Goal: Task Accomplishment & Management: Complete application form

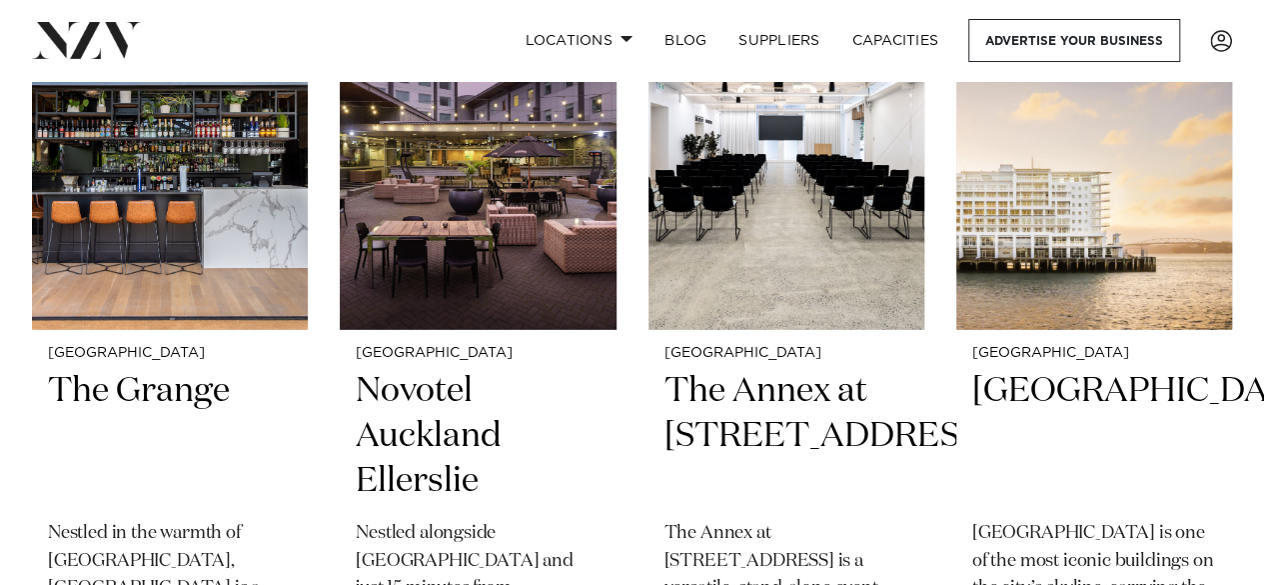
scroll to position [6695, 0]
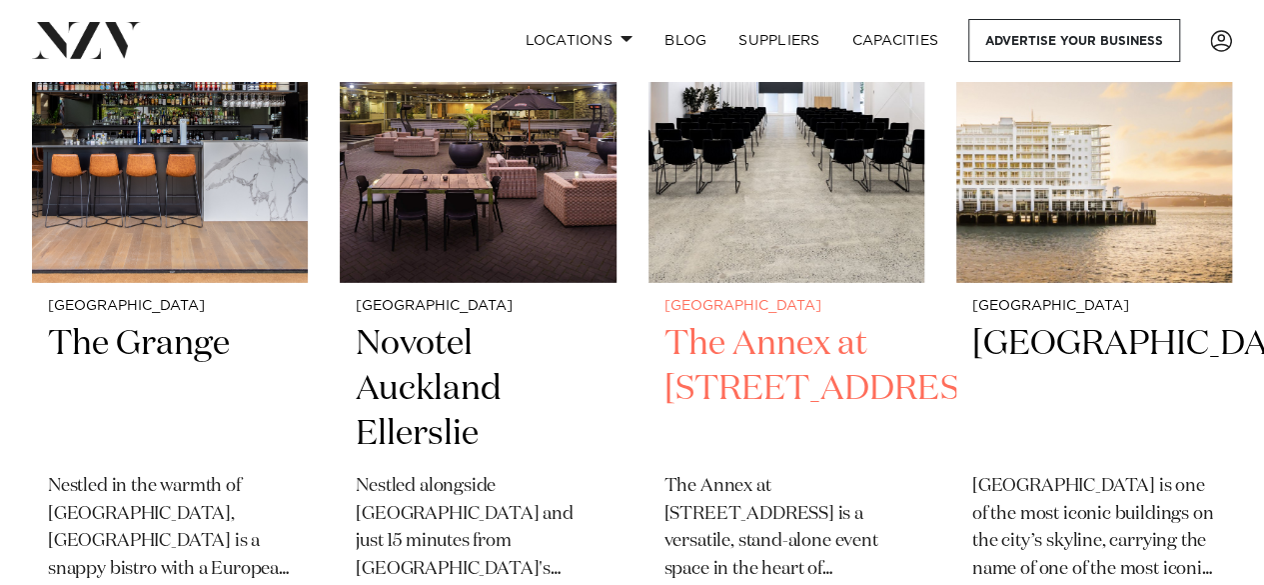
click at [802, 217] on img at bounding box center [787, 97] width 276 height 371
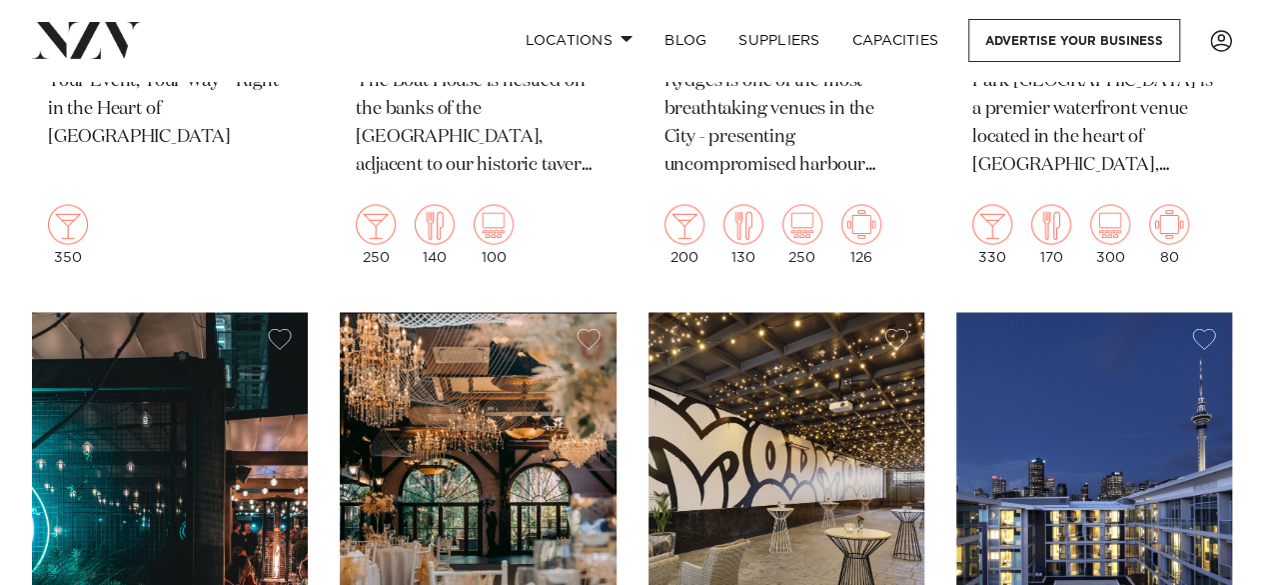
scroll to position [0, 0]
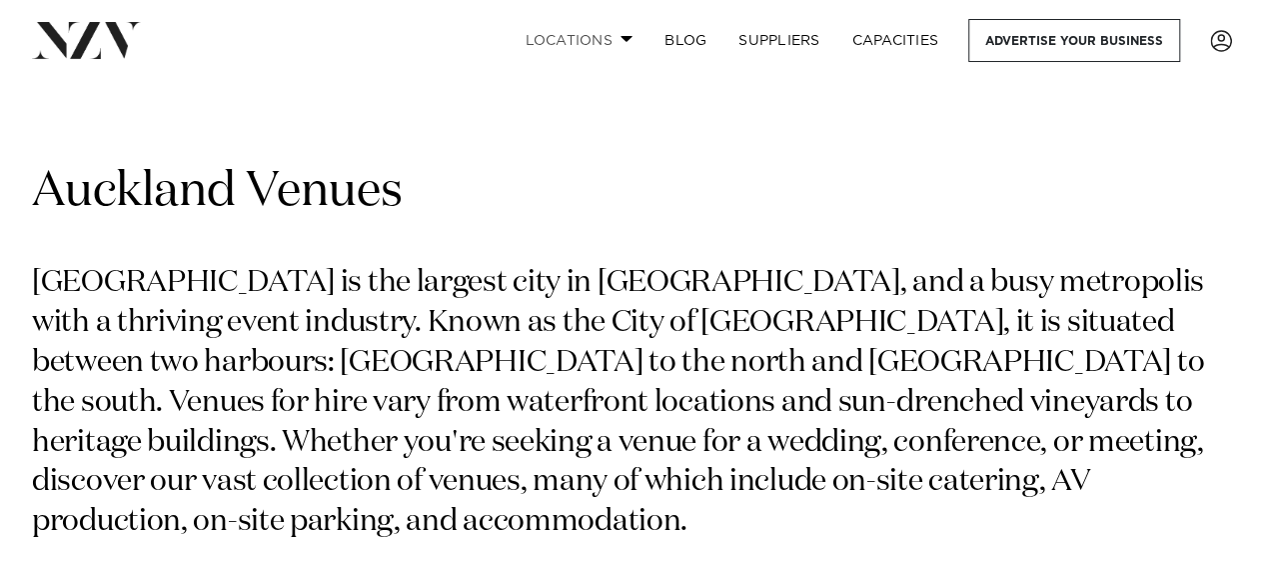
click at [606, 47] on link "Locations" at bounding box center [579, 40] width 140 height 43
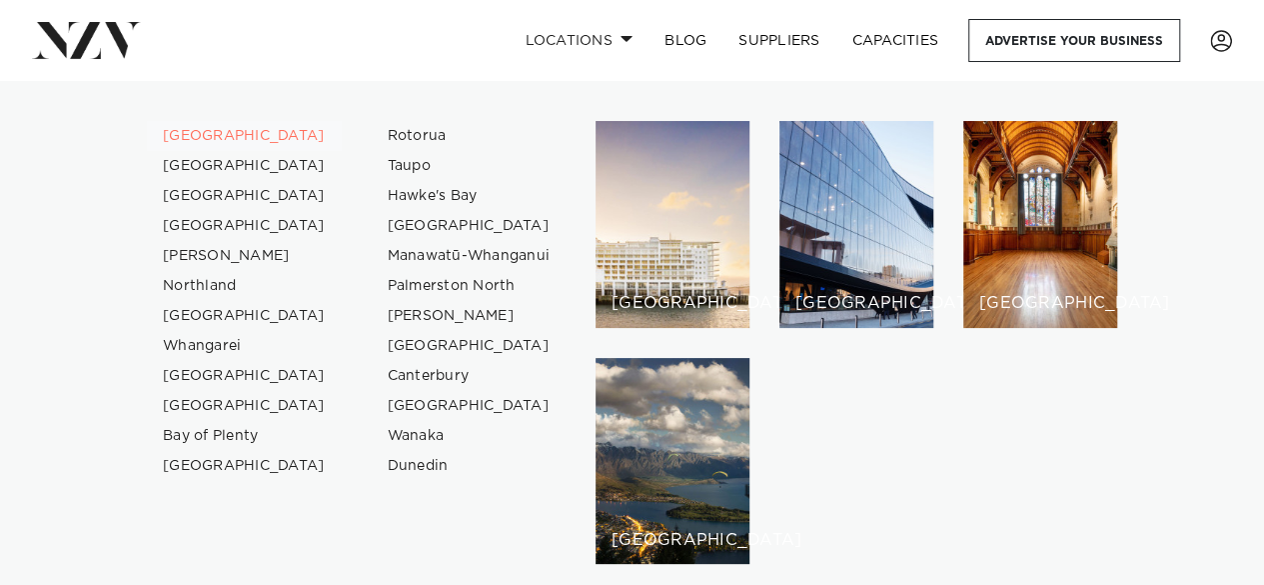
click at [190, 144] on link "[GEOGRAPHIC_DATA]" at bounding box center [244, 136] width 195 height 30
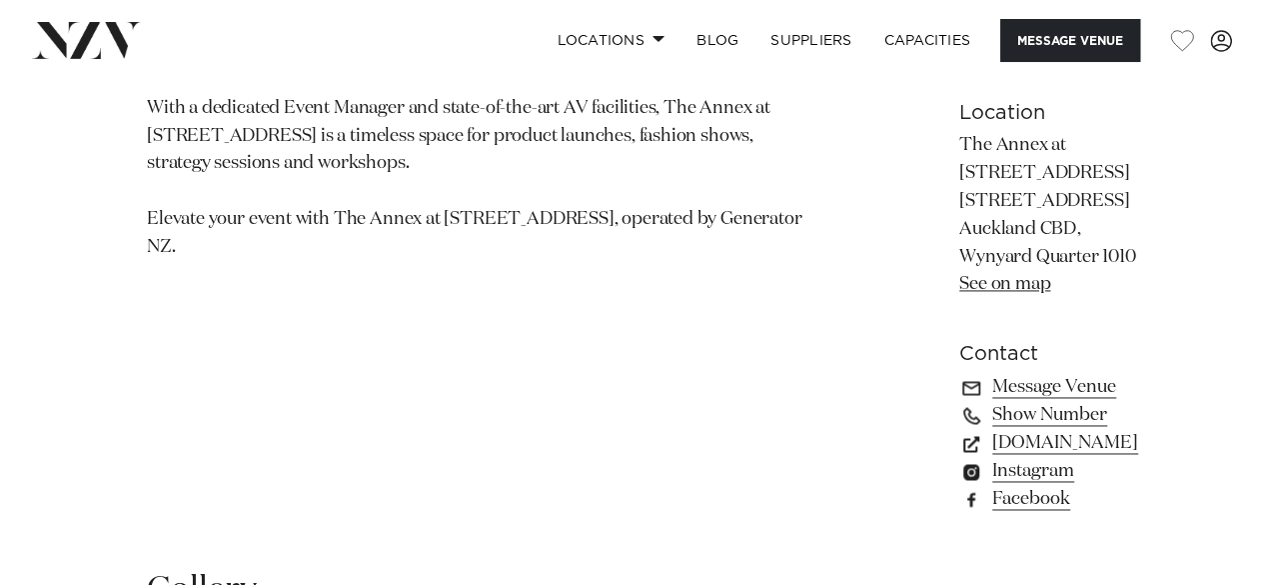
scroll to position [1343, 0]
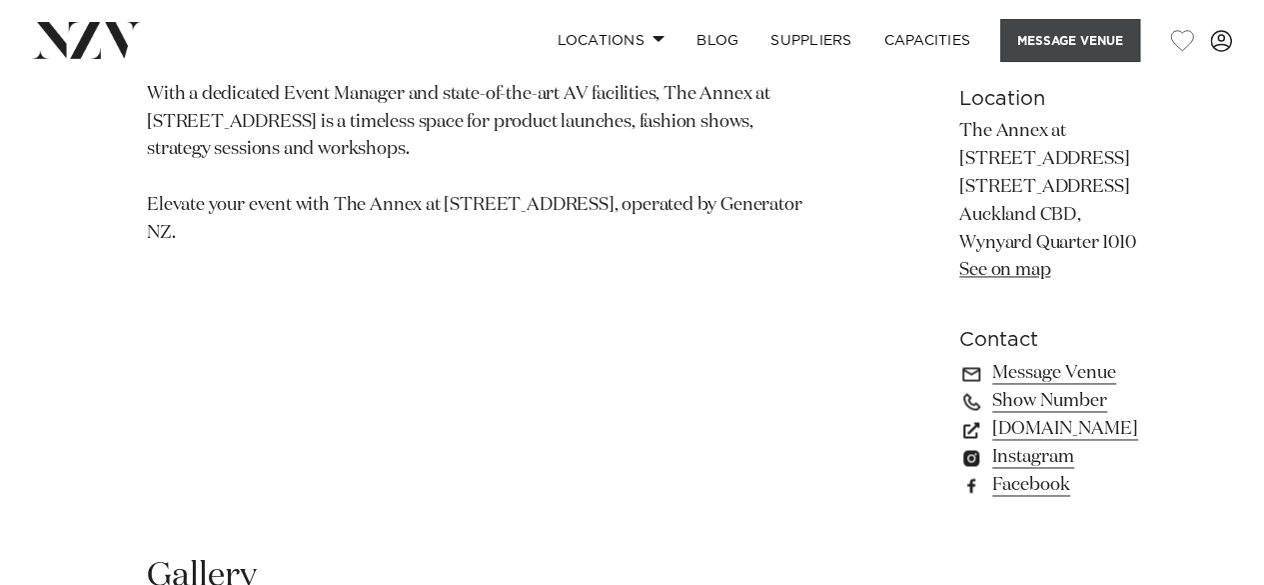
click at [1090, 32] on button "Message Venue" at bounding box center [1070, 40] width 140 height 43
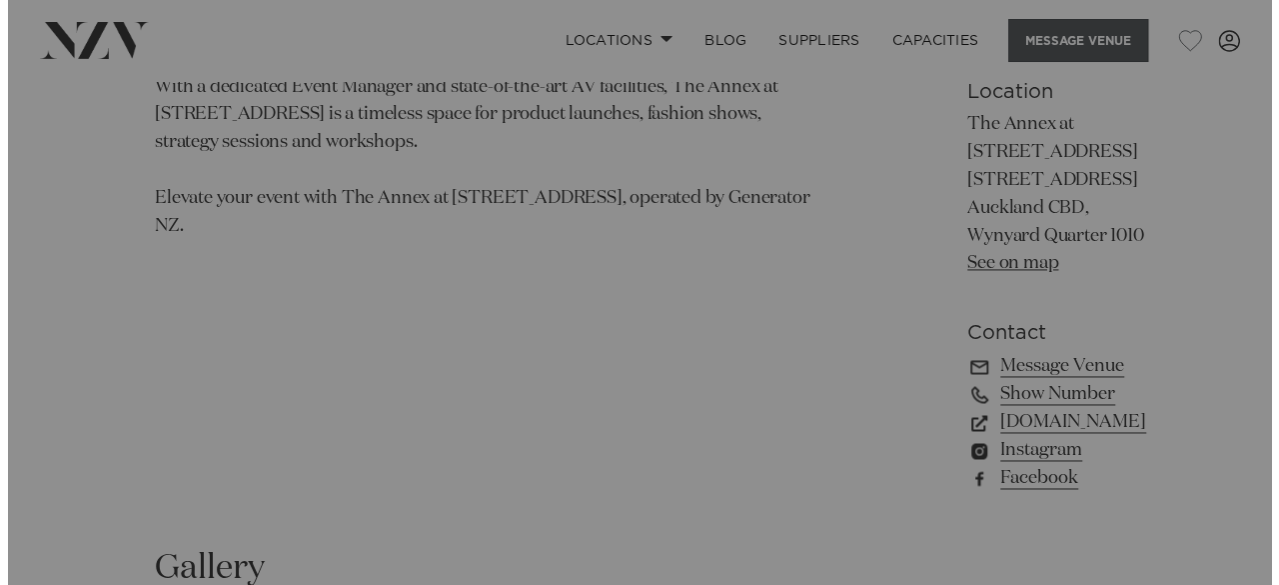
scroll to position [1349, 0]
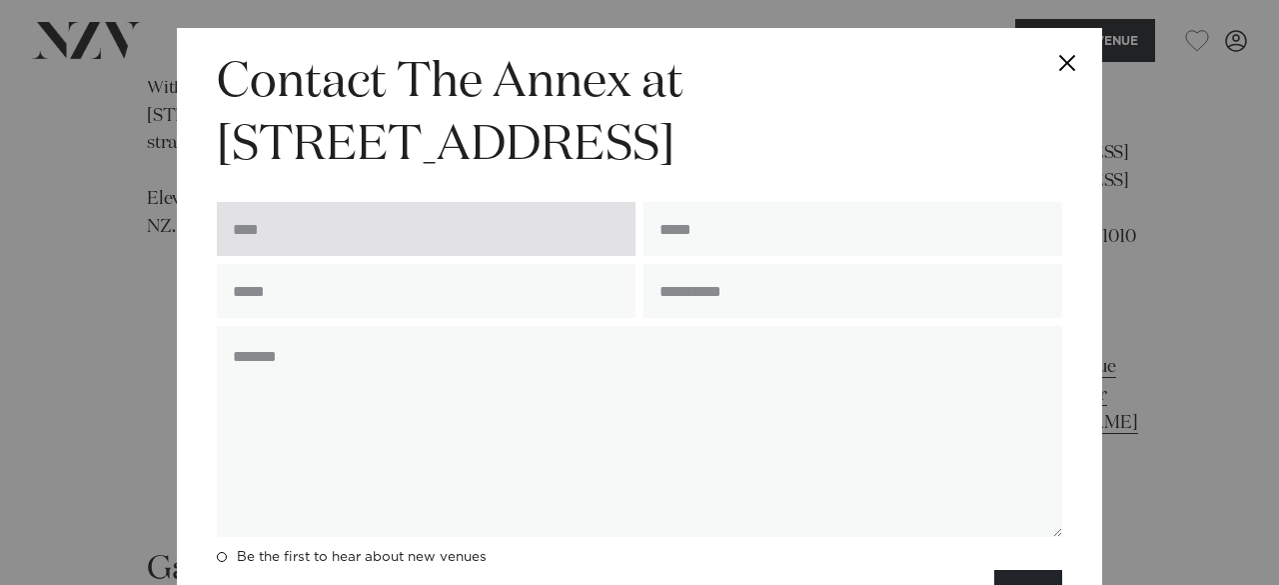
click at [505, 249] on input "text" at bounding box center [426, 229] width 419 height 54
type input "**********"
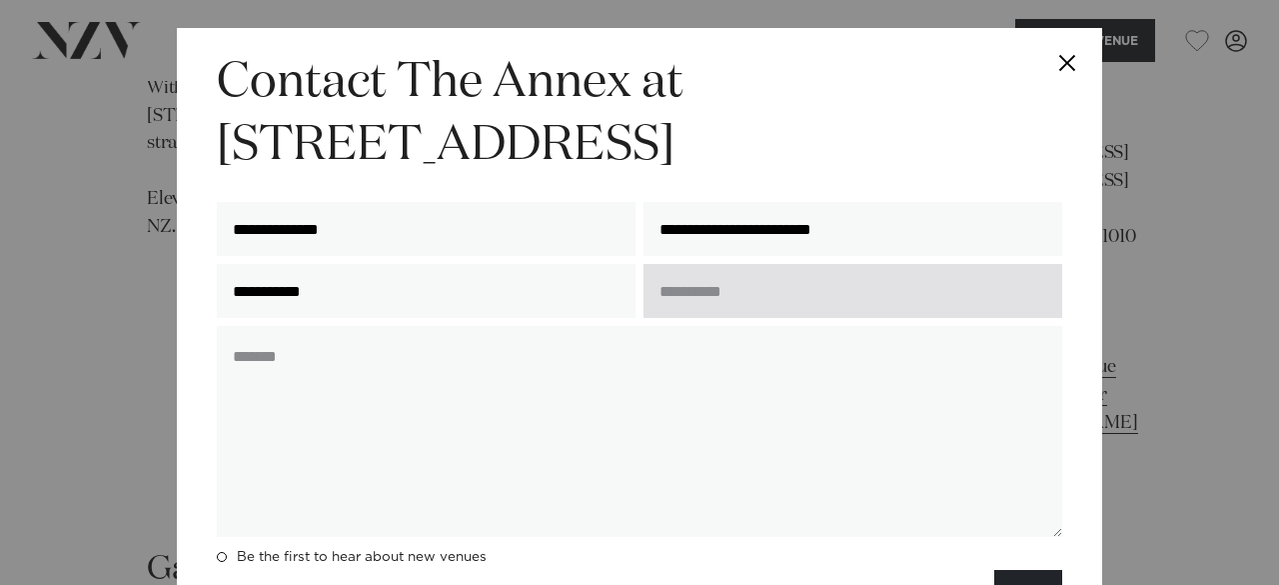
click at [684, 294] on input "text" at bounding box center [853, 291] width 419 height 54
click at [816, 294] on input "text" at bounding box center [853, 291] width 419 height 54
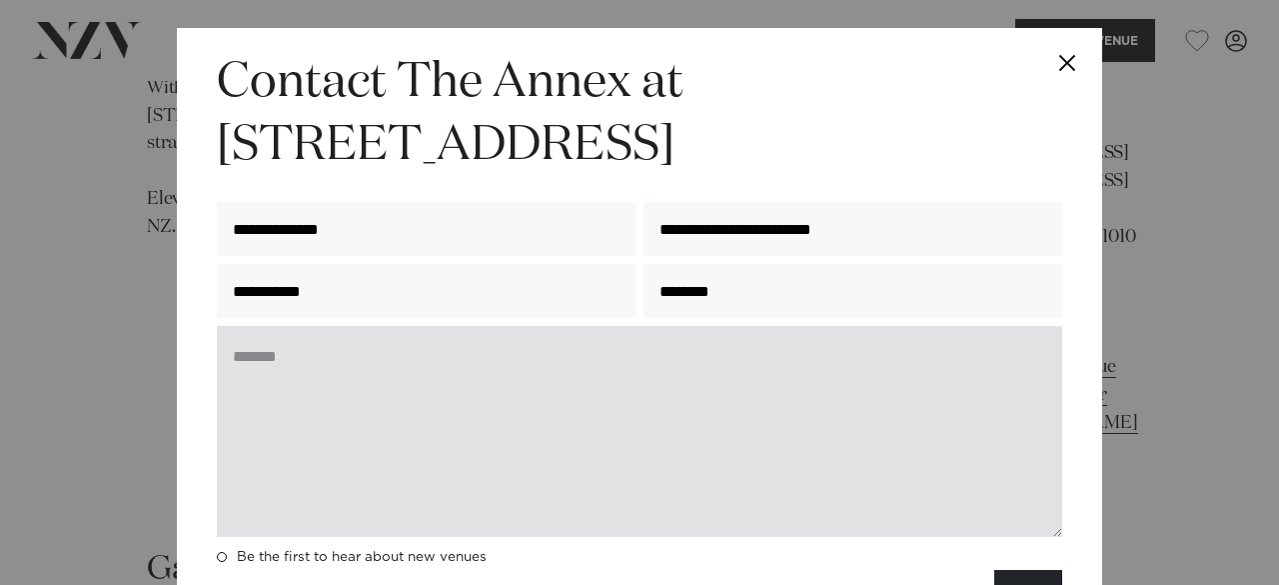
type input "********"
click at [755, 347] on textarea at bounding box center [639, 431] width 845 height 211
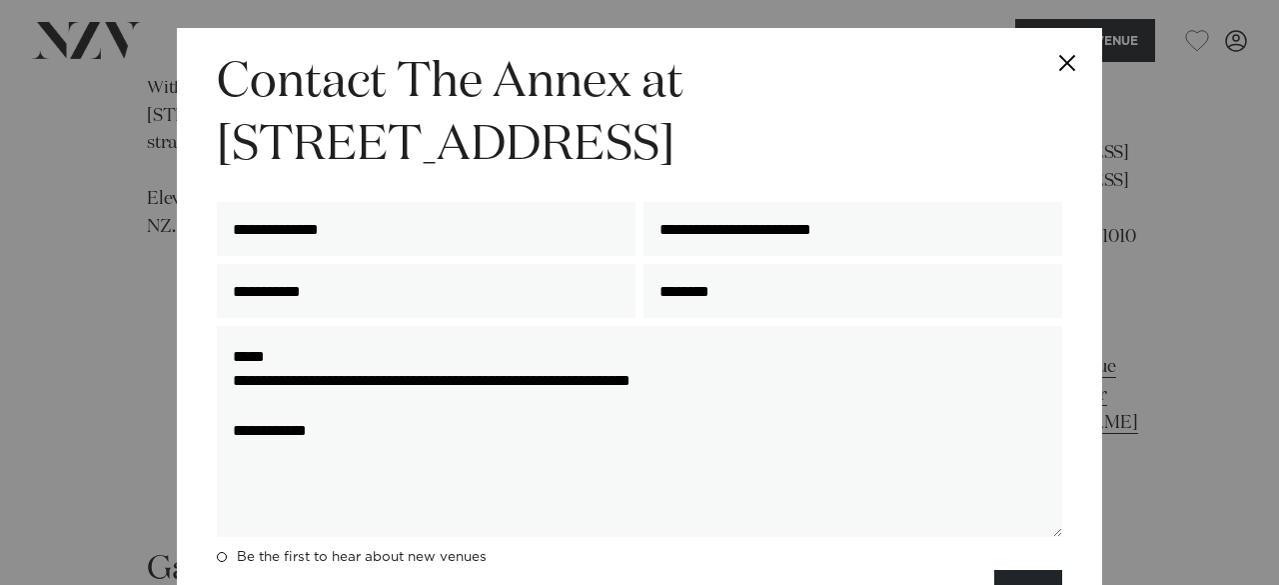
type textarea "**********"
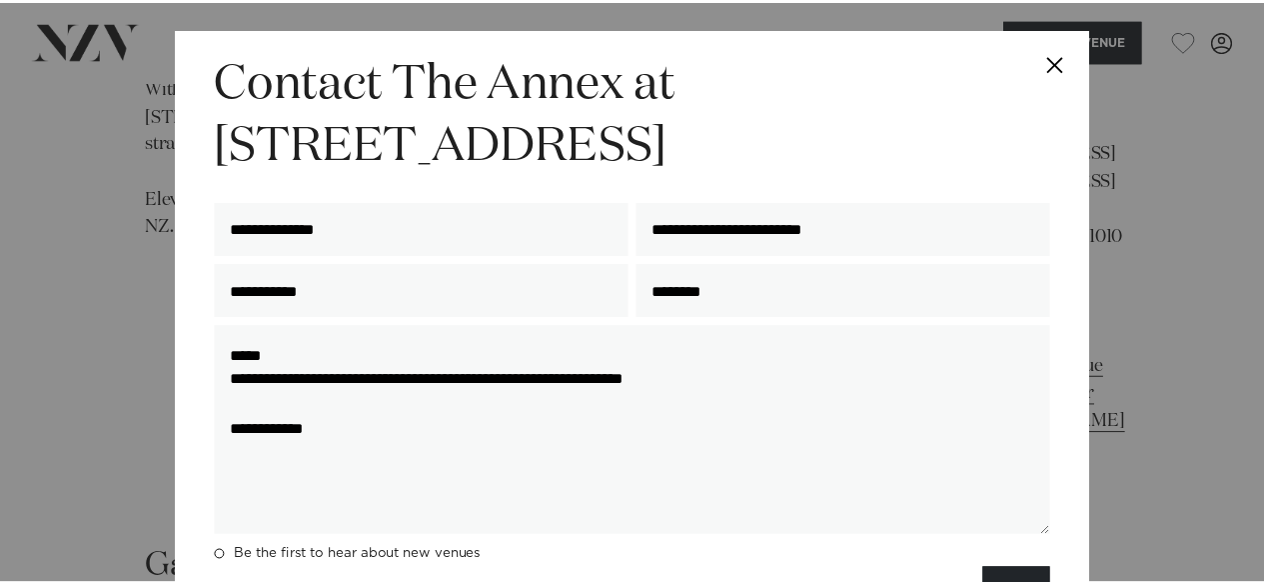
scroll to position [84, 0]
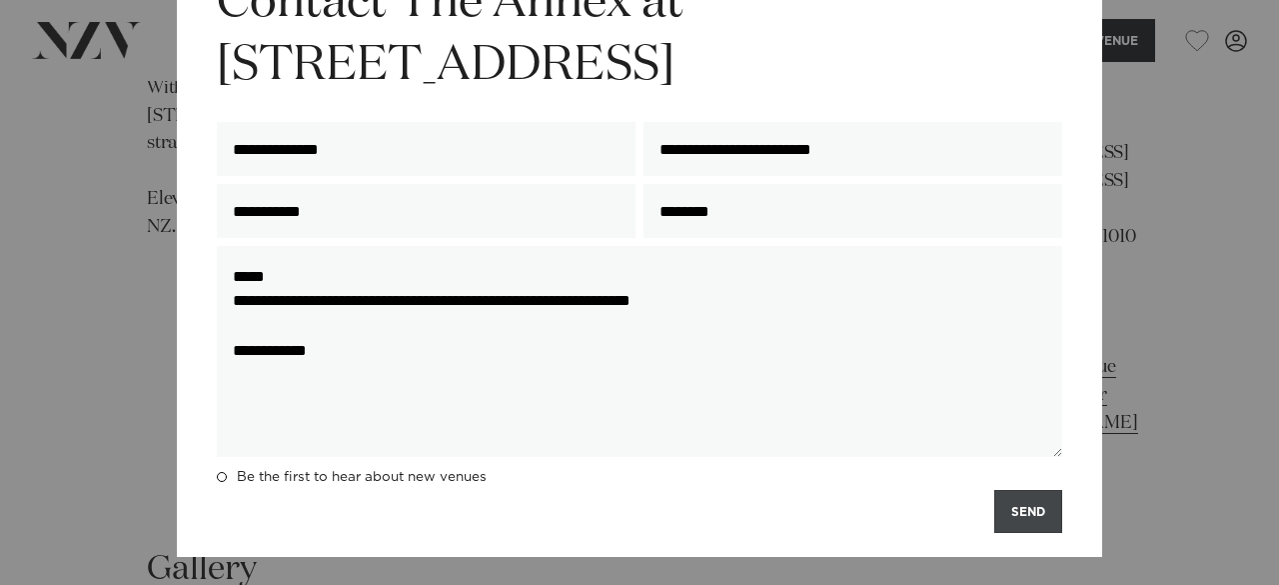
click at [1018, 506] on button "SEND" at bounding box center [1028, 511] width 68 height 43
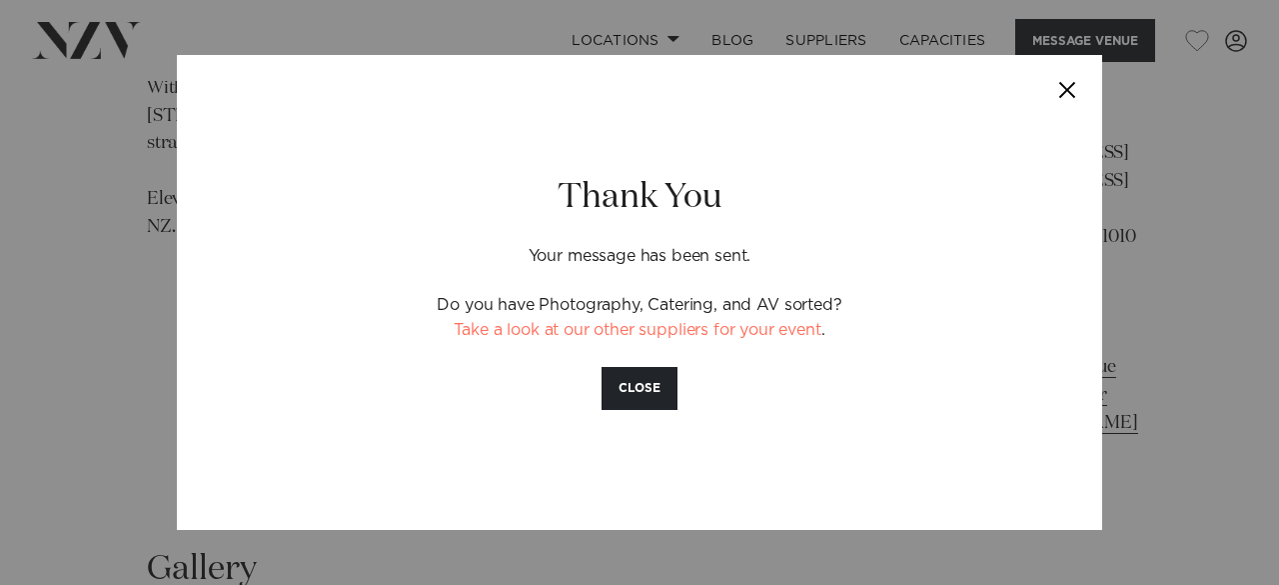
click at [1073, 91] on button "Close" at bounding box center [1067, 90] width 70 height 70
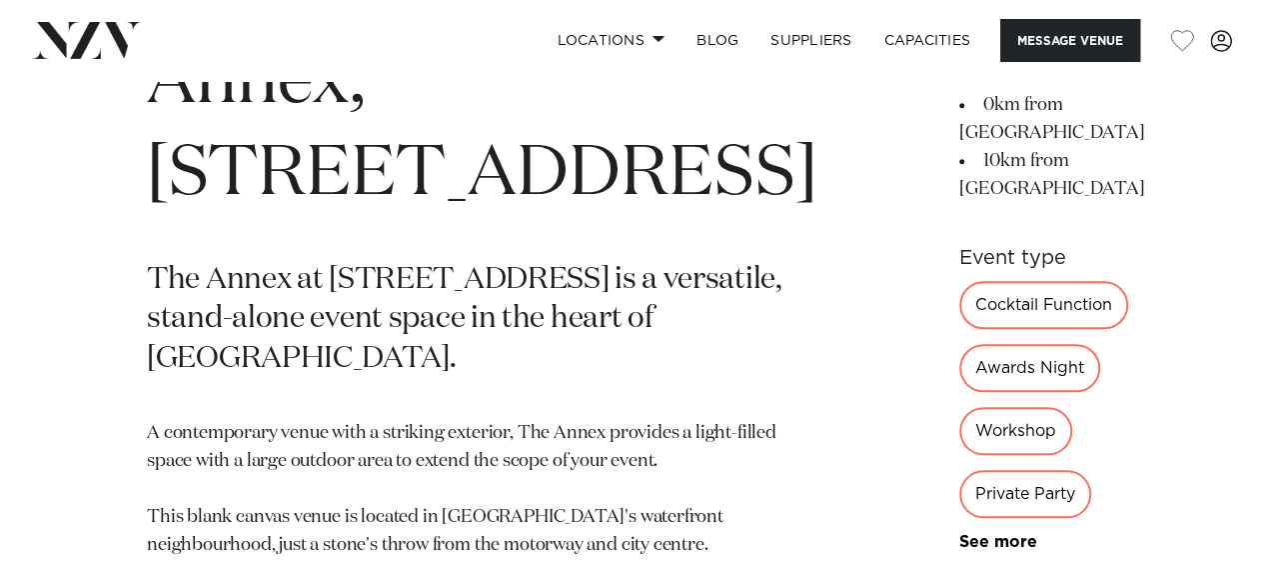
scroll to position [718, 0]
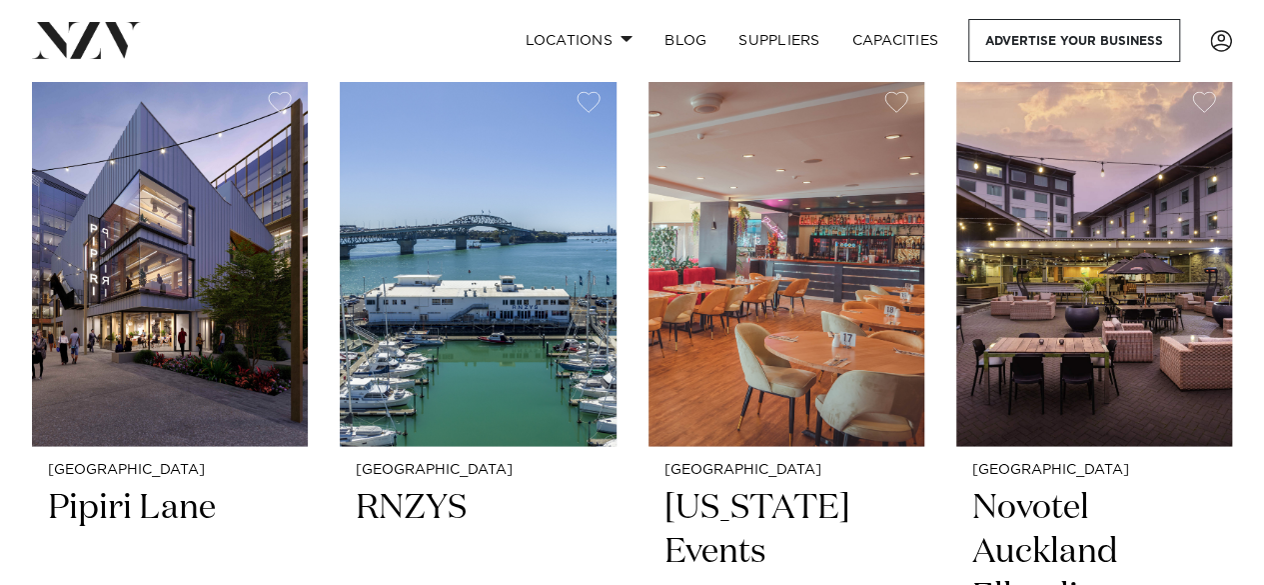
scroll to position [1654, 0]
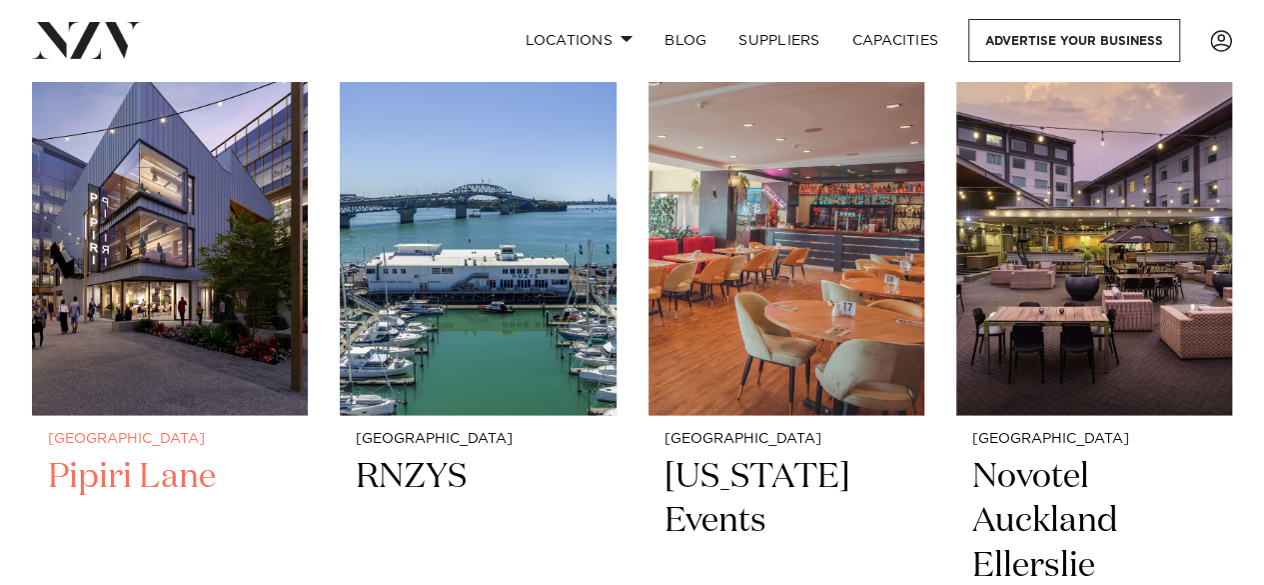
click at [140, 259] on img at bounding box center [170, 229] width 276 height 371
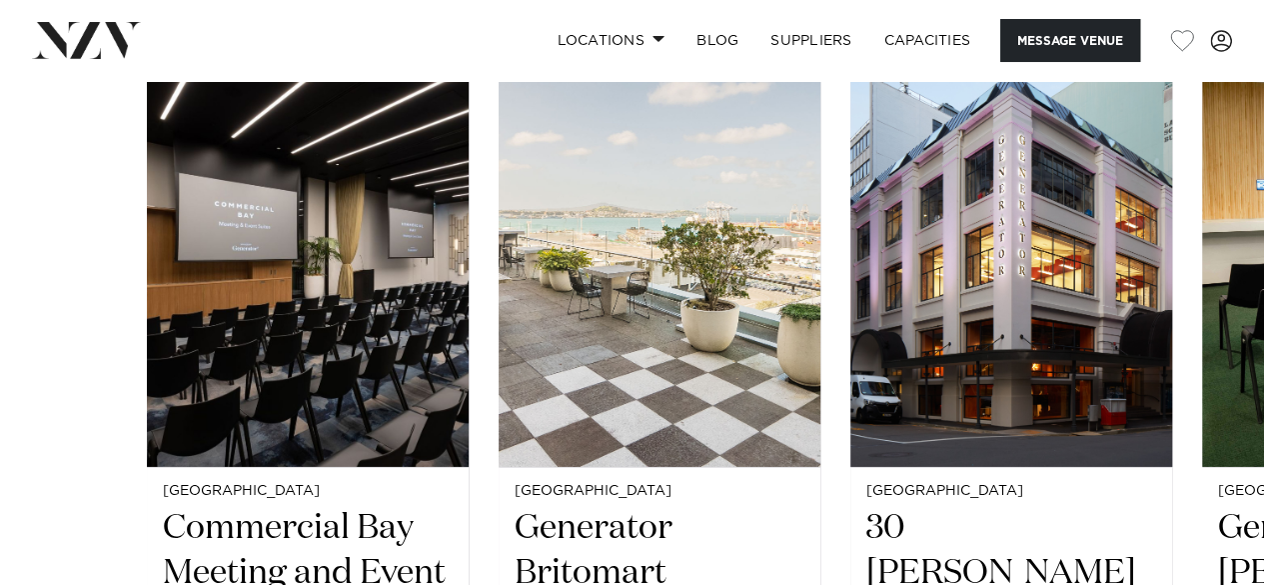
scroll to position [3048, 0]
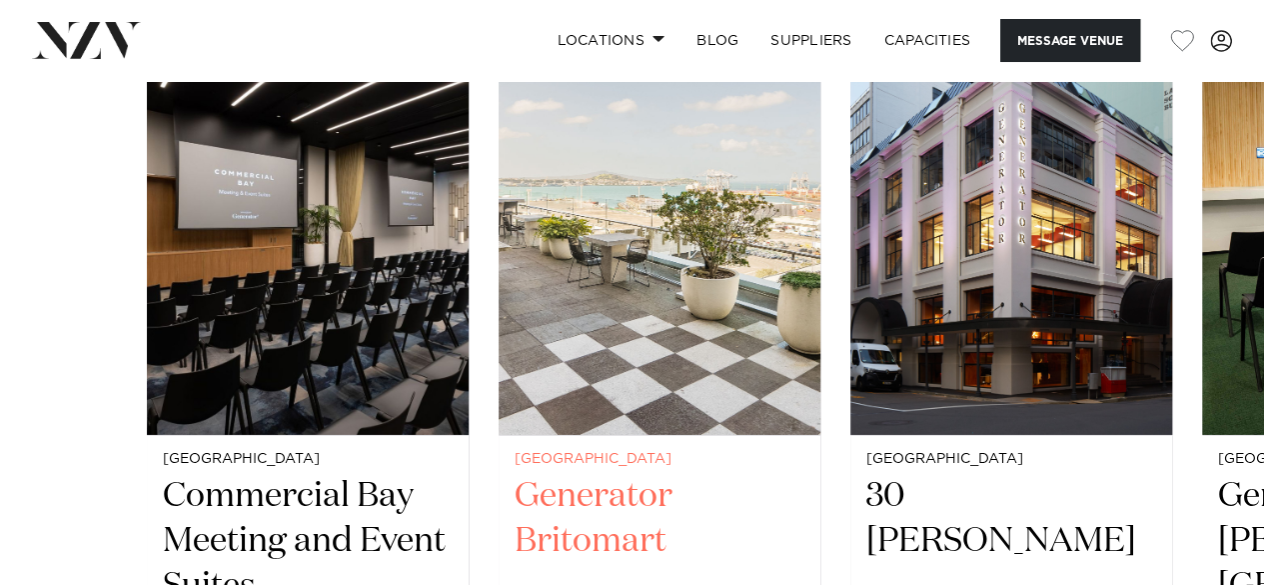
click at [644, 291] on img "2 / 6" at bounding box center [660, 219] width 322 height 432
